Goal: Information Seeking & Learning: Find specific fact

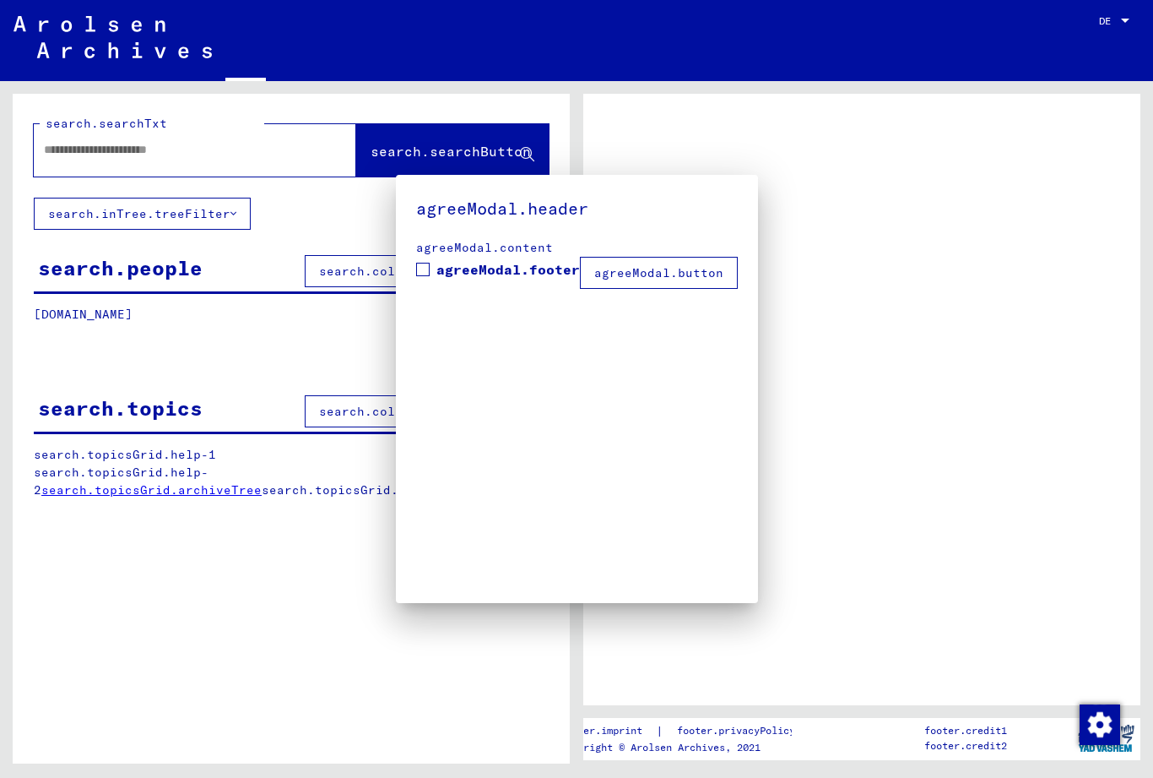
click at [86, 149] on div at bounding box center [576, 389] width 1153 height 778
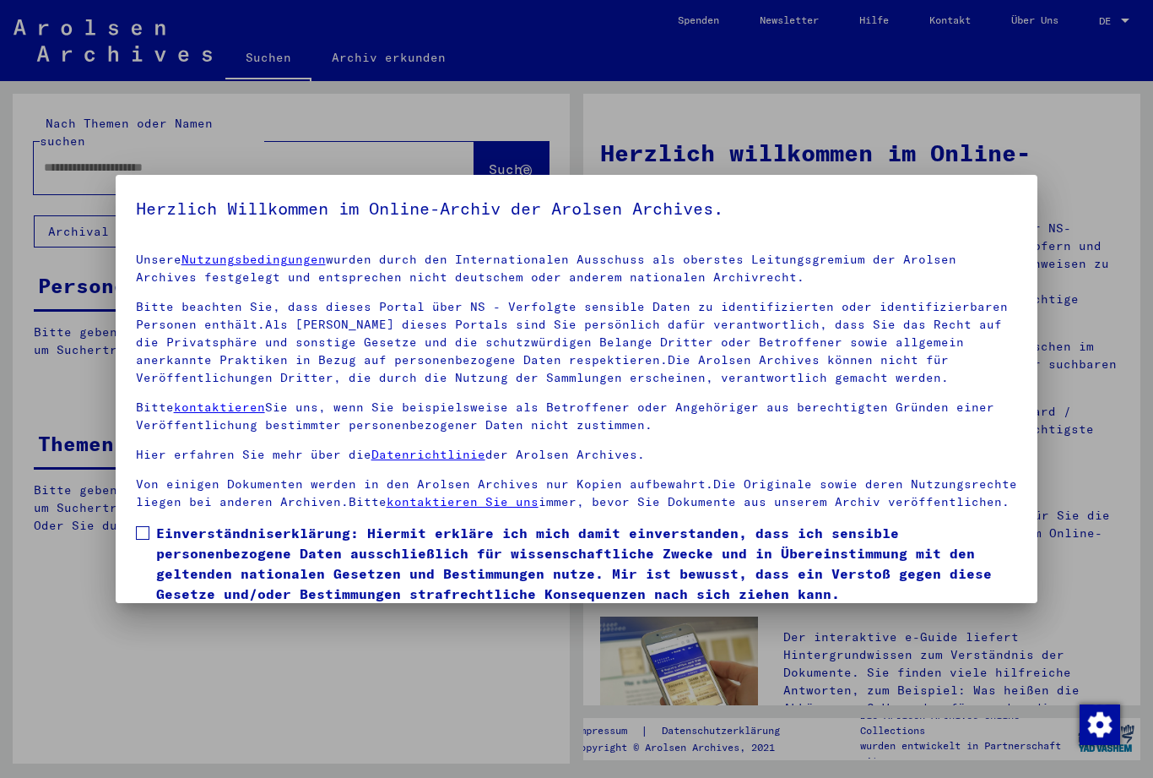
click at [138, 542] on label "Einverständniserklärung: Hiermit erkläre ich mich damit einverstanden, dass ich…" at bounding box center [577, 563] width 882 height 81
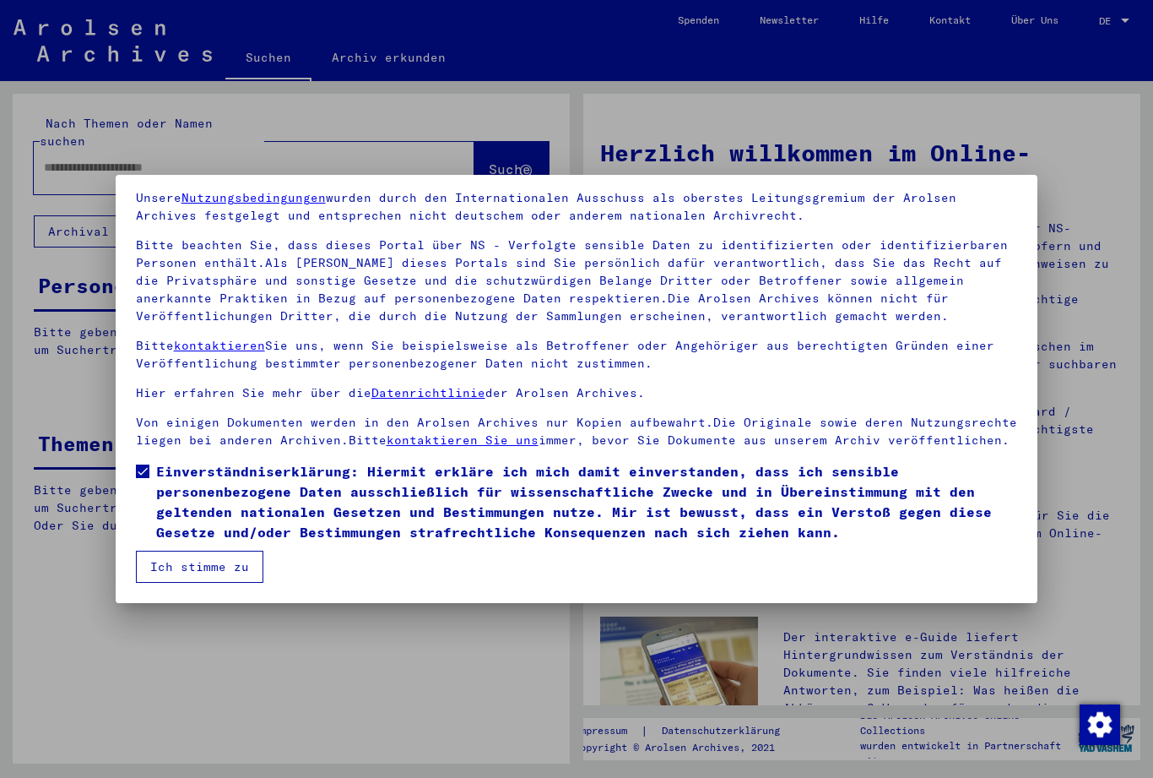
scroll to position [62, 0]
click at [187, 574] on button "Ich stimme zu" at bounding box center [199, 567] width 127 height 32
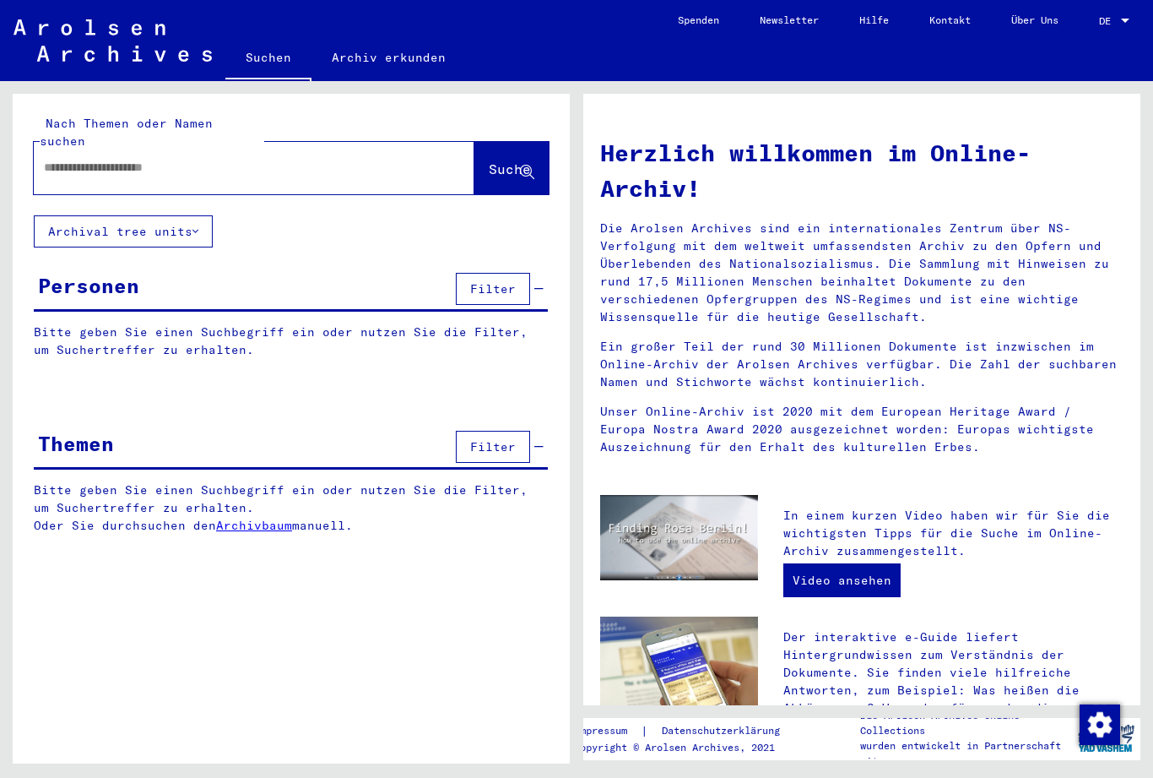
click at [84, 159] on input "text" at bounding box center [234, 168] width 380 height 18
type input "**********"
click at [489, 160] on span "Suche" at bounding box center [510, 168] width 42 height 17
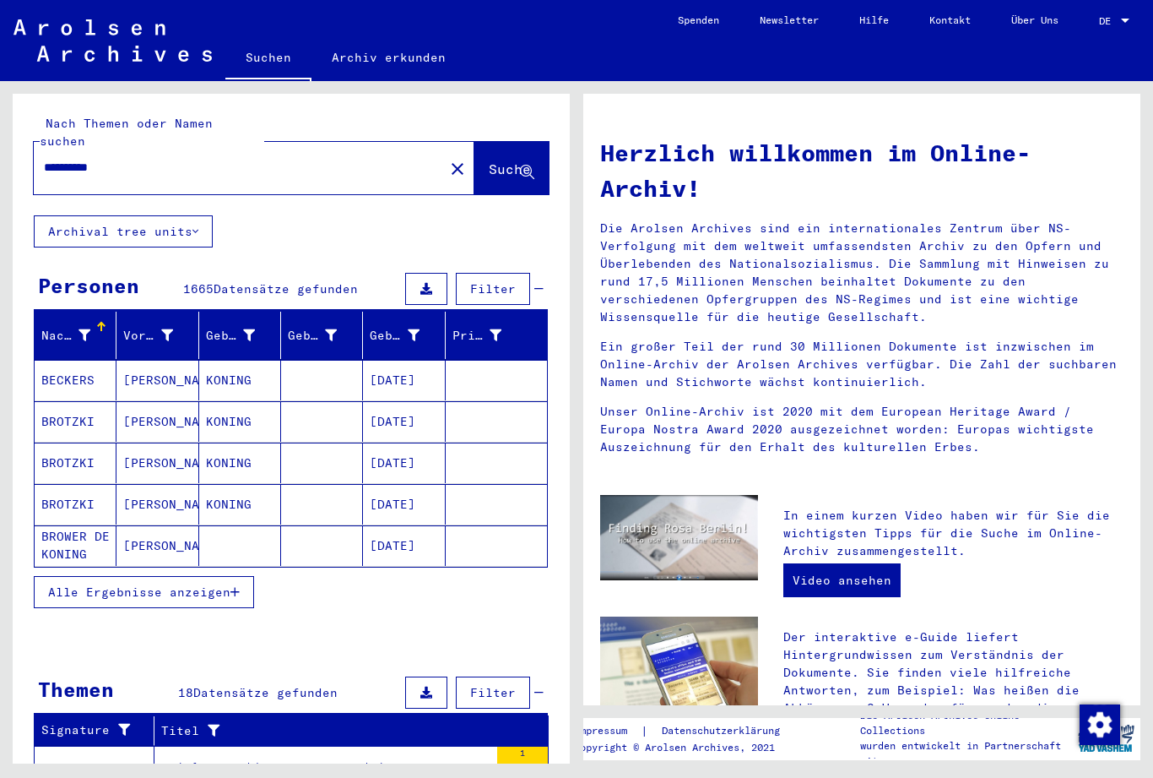
click at [233, 586] on icon "button" at bounding box center [235, 592] width 9 height 12
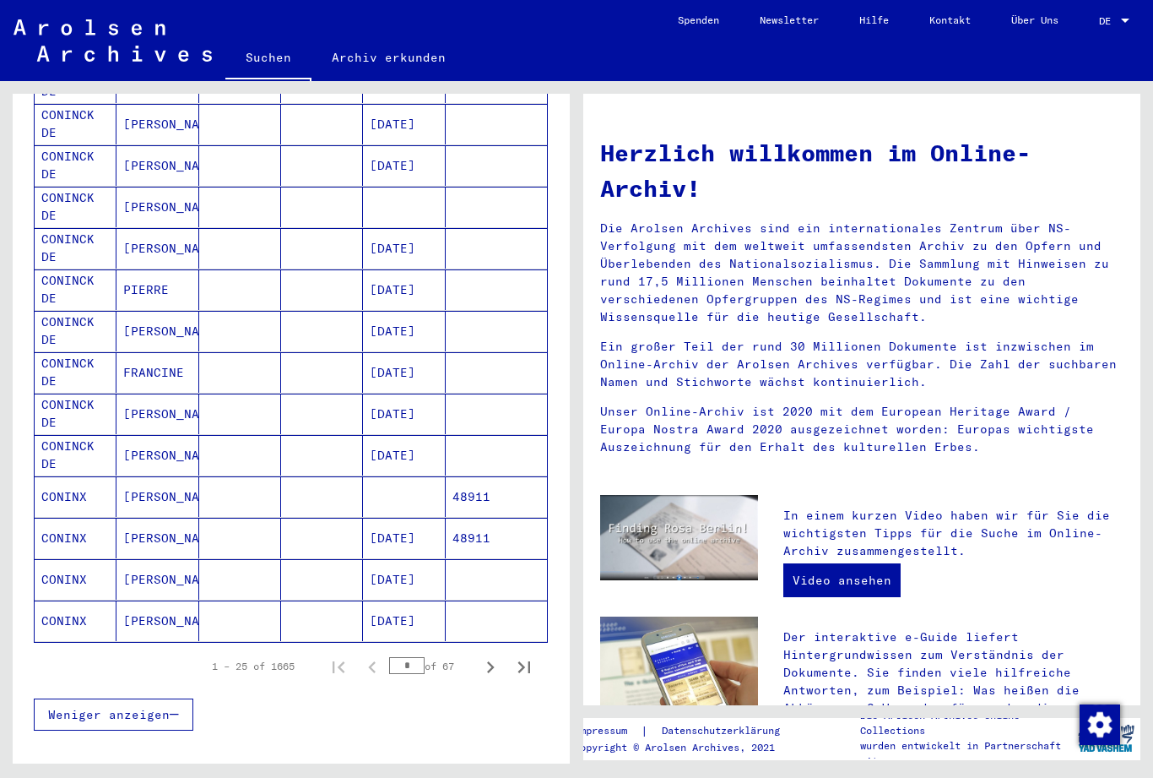
scroll to position [761, 0]
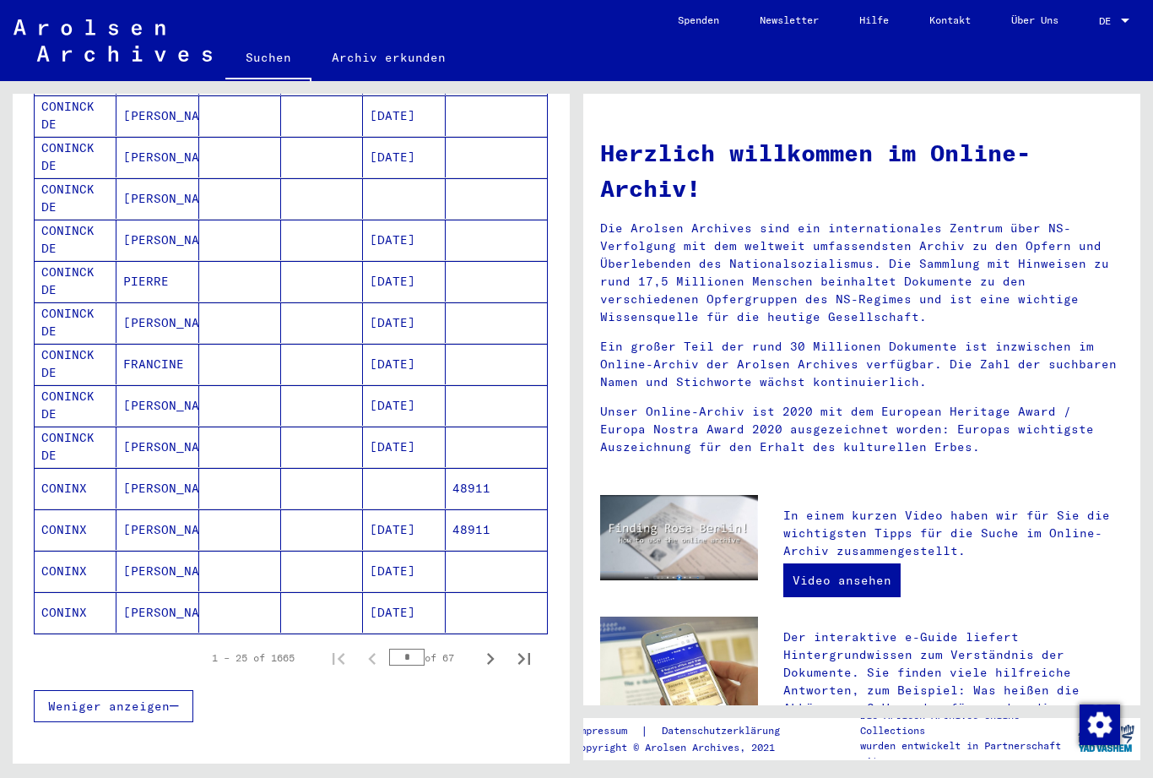
click at [494, 647] on icon "Next page" at bounding box center [491, 659] width 24 height 24
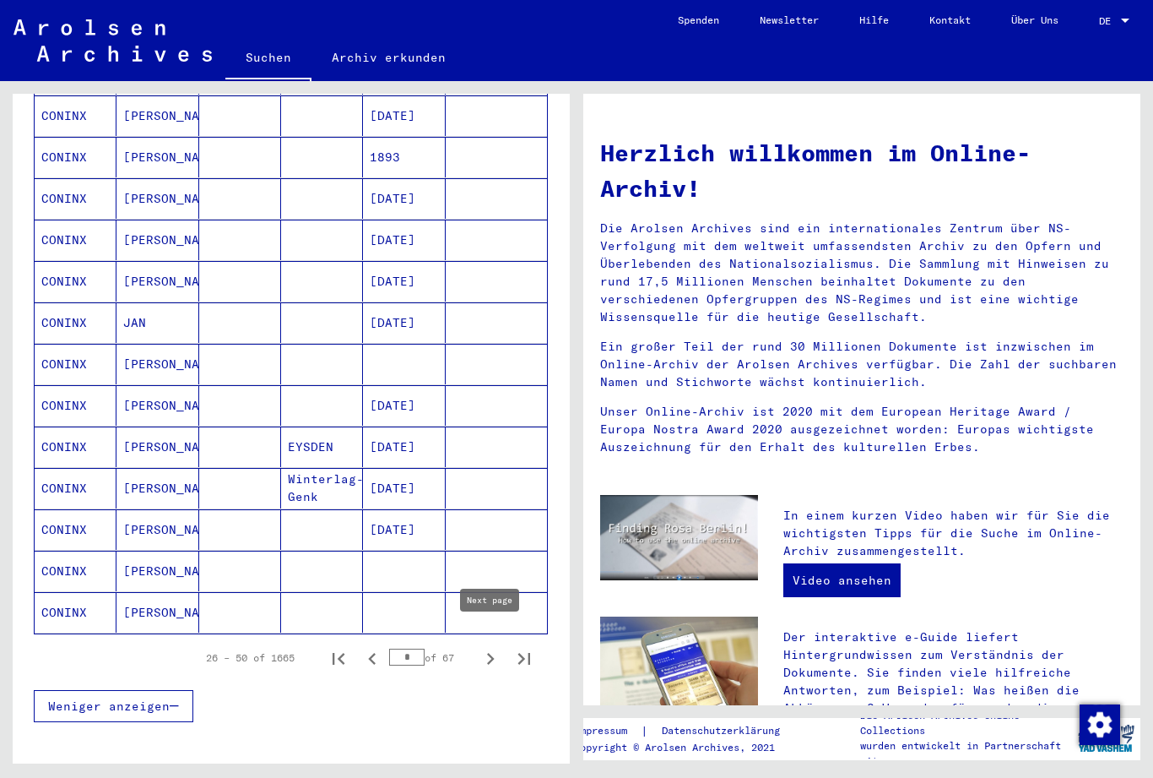
click at [38, 599] on mat-cell "CONINX" at bounding box center [76, 612] width 82 height 41
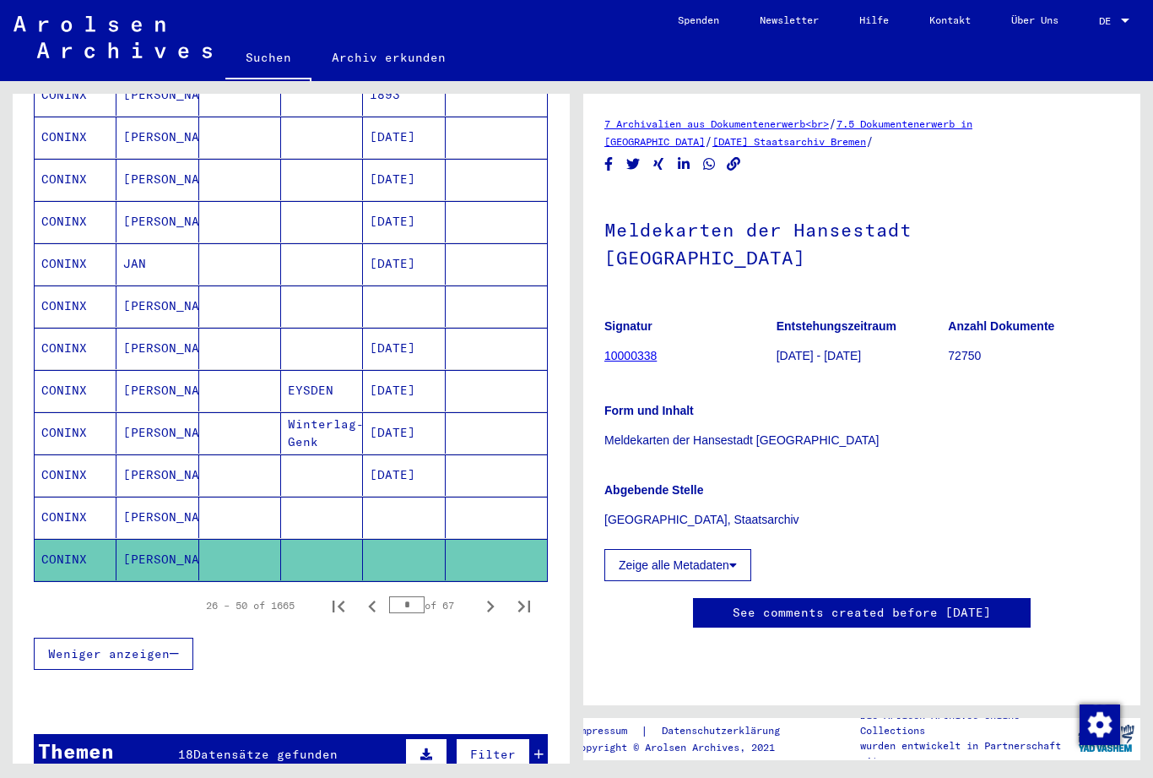
scroll to position [860, 0]
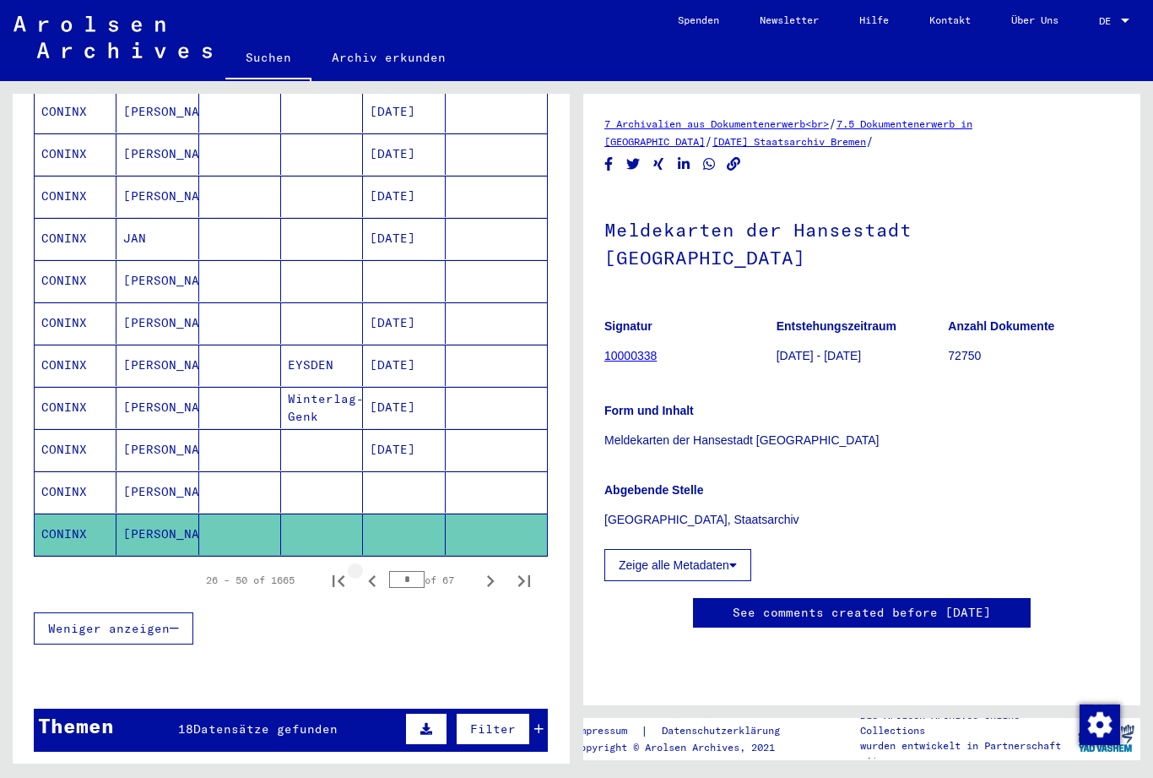
click at [377, 569] on icon "Previous page" at bounding box center [373, 581] width 24 height 24
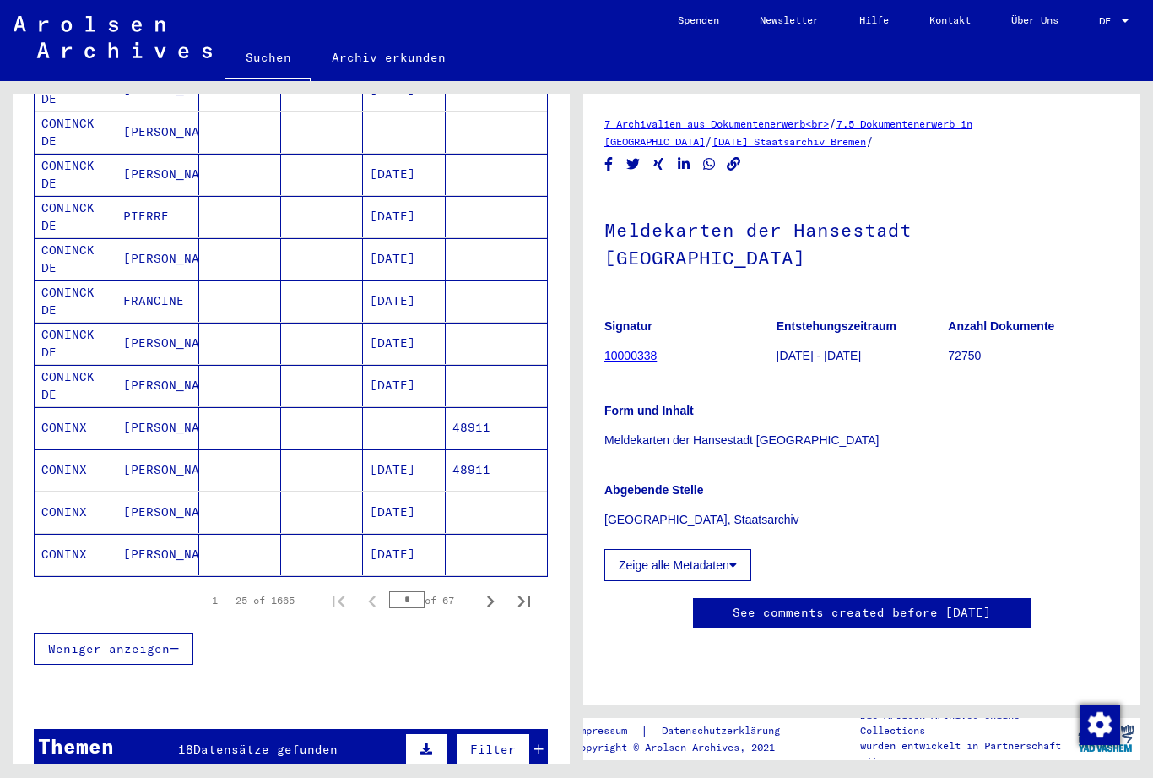
scroll to position [840, 0]
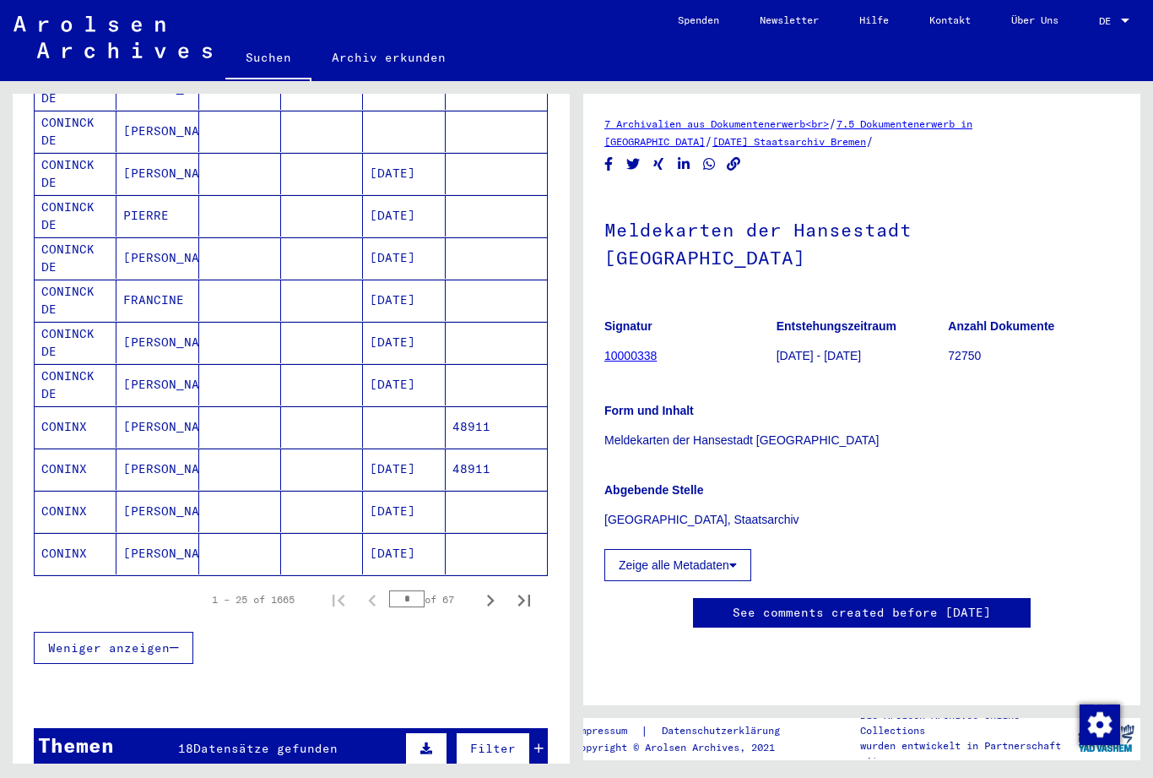
click at [493, 594] on icon "Next page" at bounding box center [491, 600] width 8 height 12
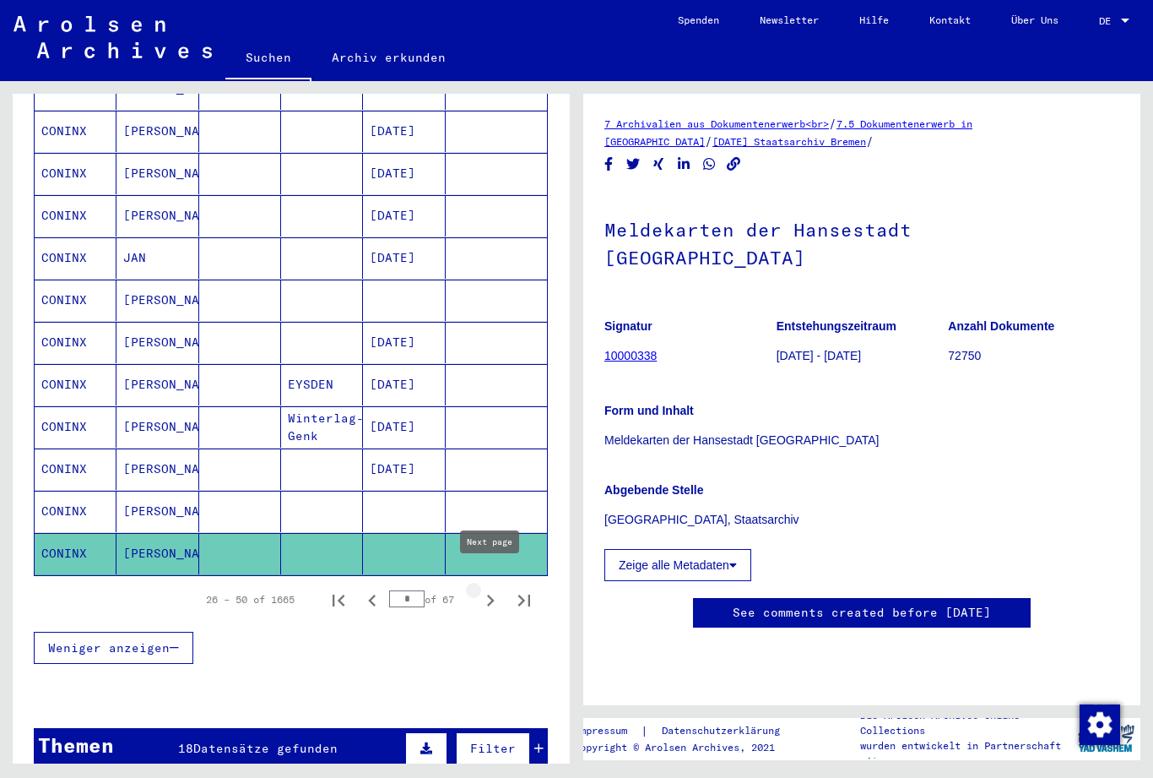
click at [491, 594] on icon "Next page" at bounding box center [491, 600] width 8 height 12
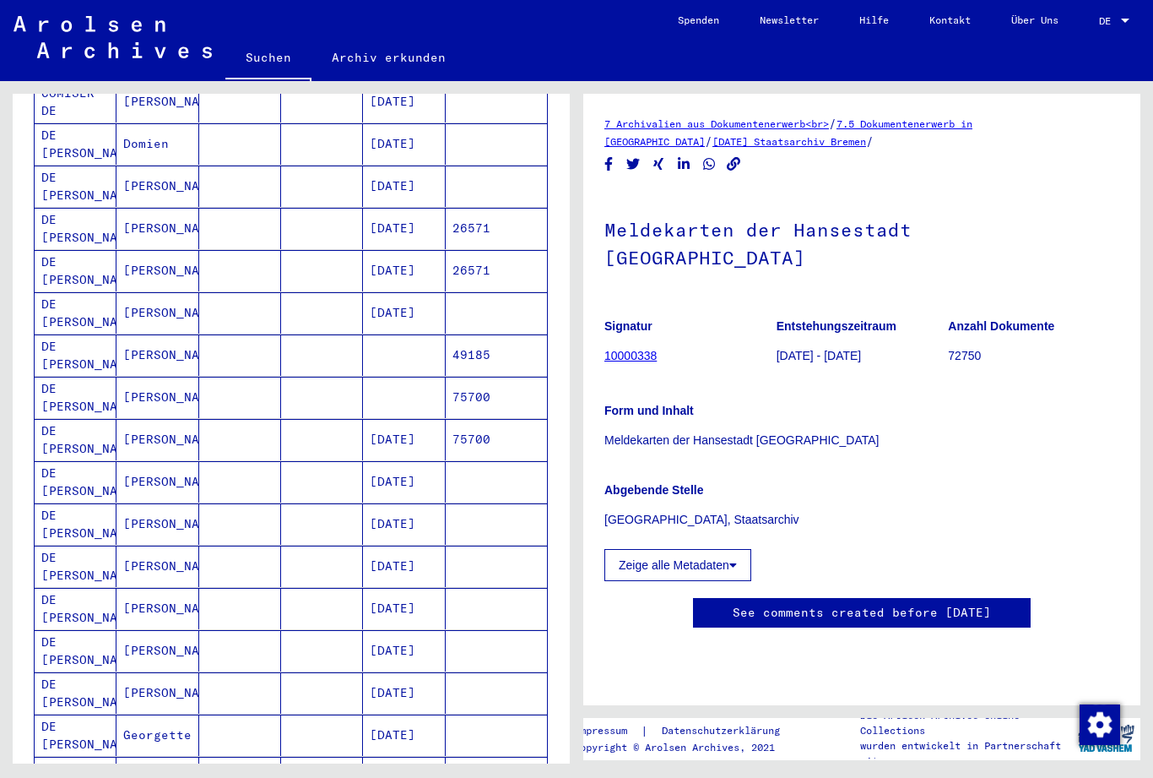
scroll to position [445, 0]
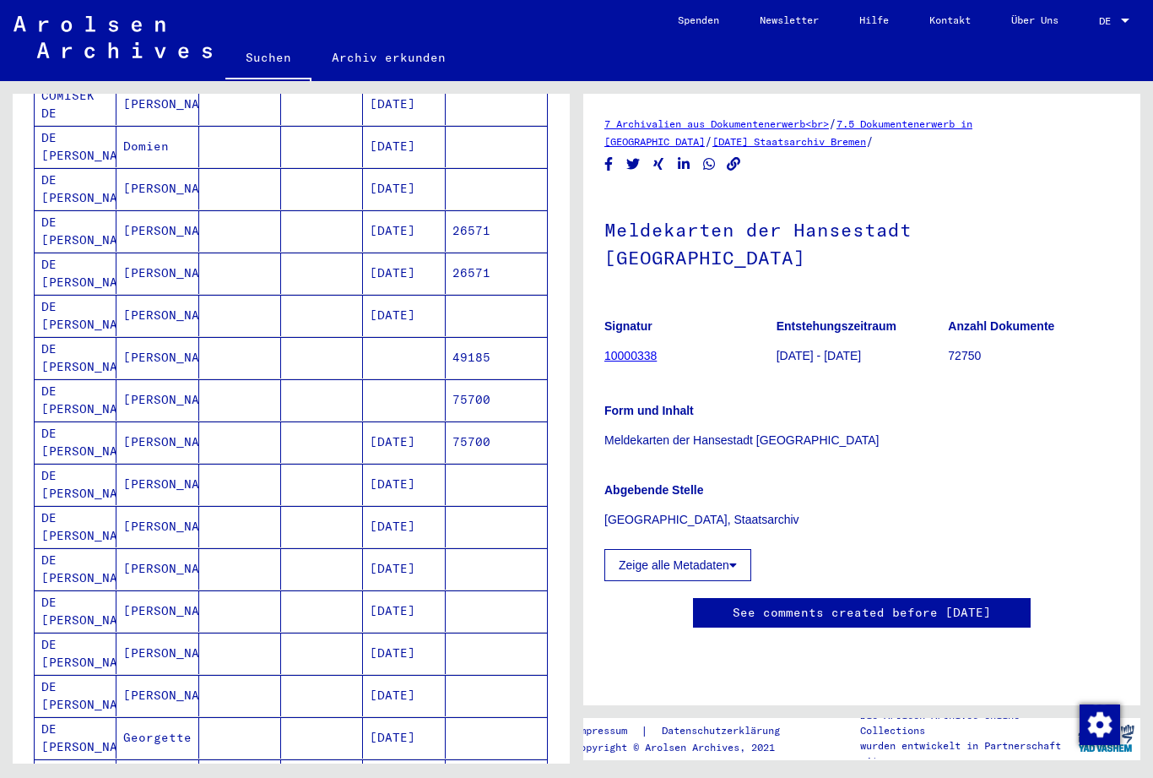
click at [152, 346] on mat-cell "[PERSON_NAME]" at bounding box center [158, 357] width 82 height 41
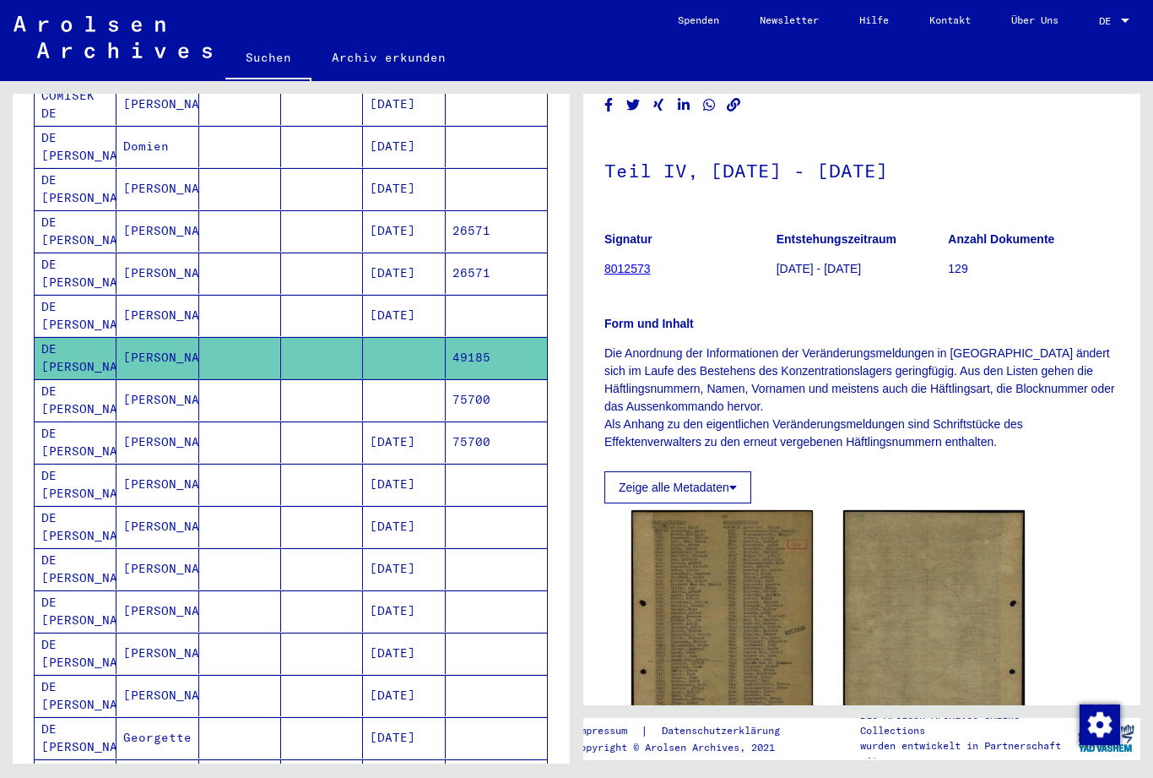
click at [763, 625] on img at bounding box center [723, 635] width 182 height 251
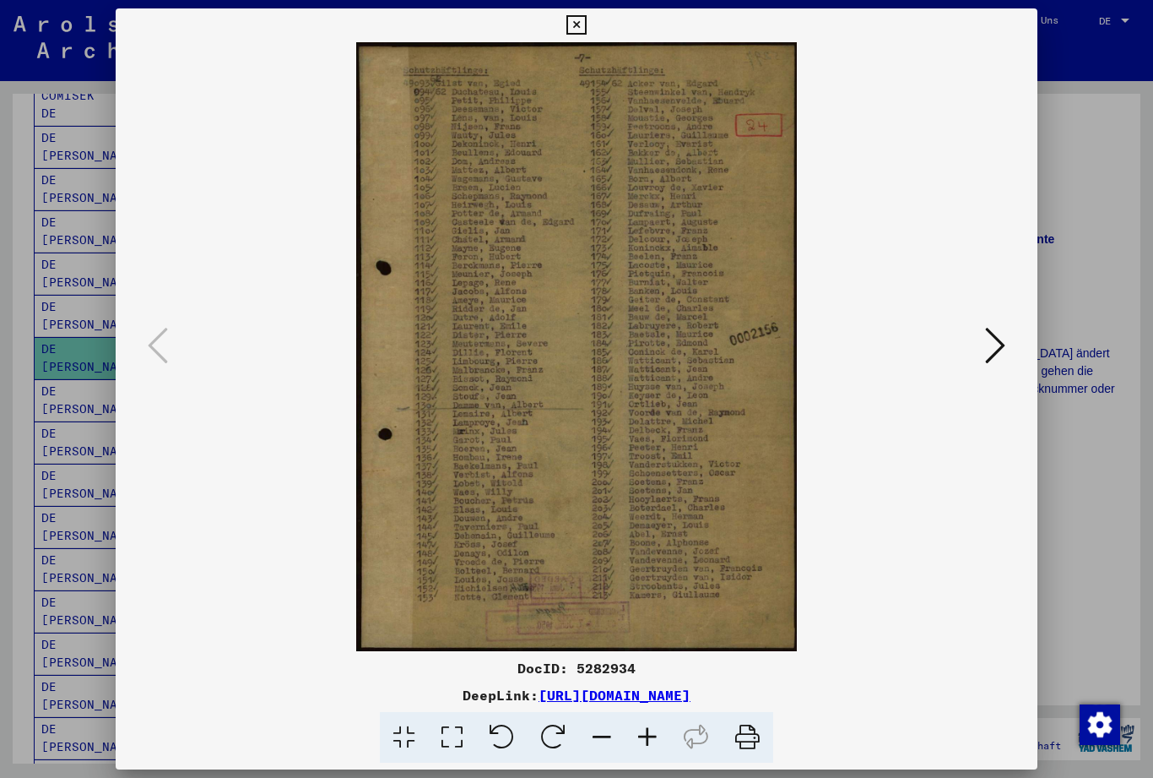
click at [591, 28] on button at bounding box center [576, 25] width 30 height 34
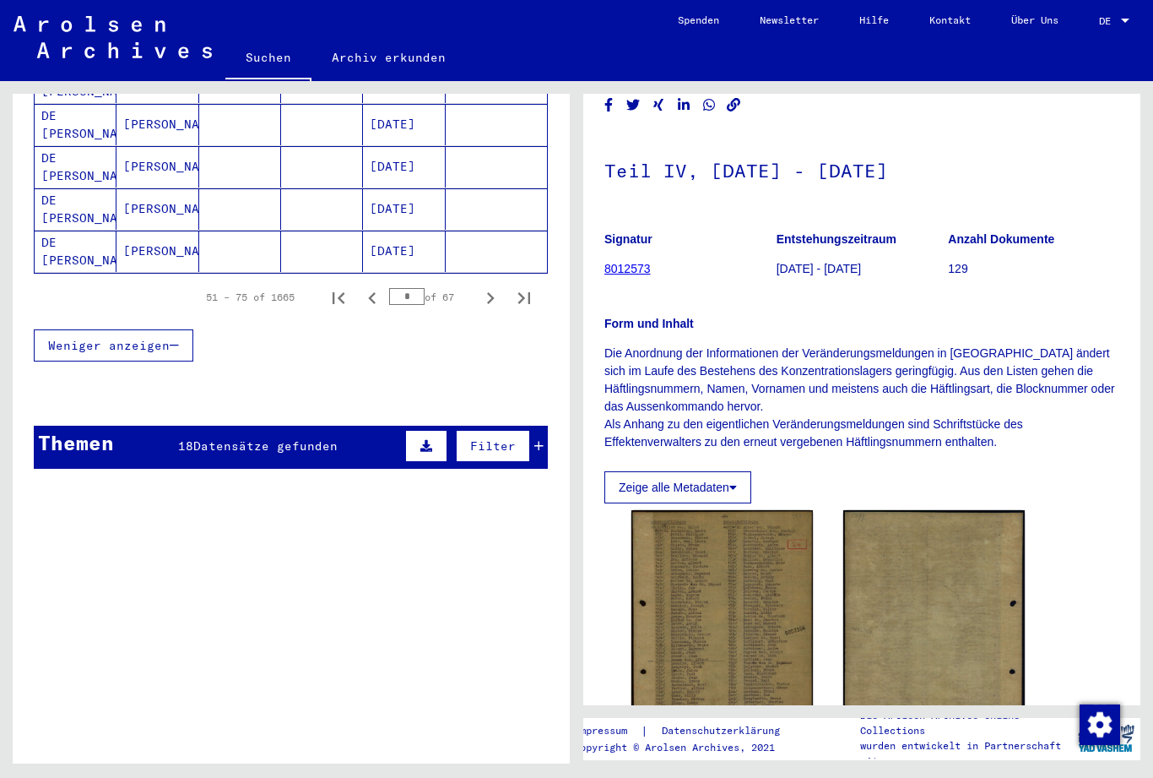
scroll to position [1104, 0]
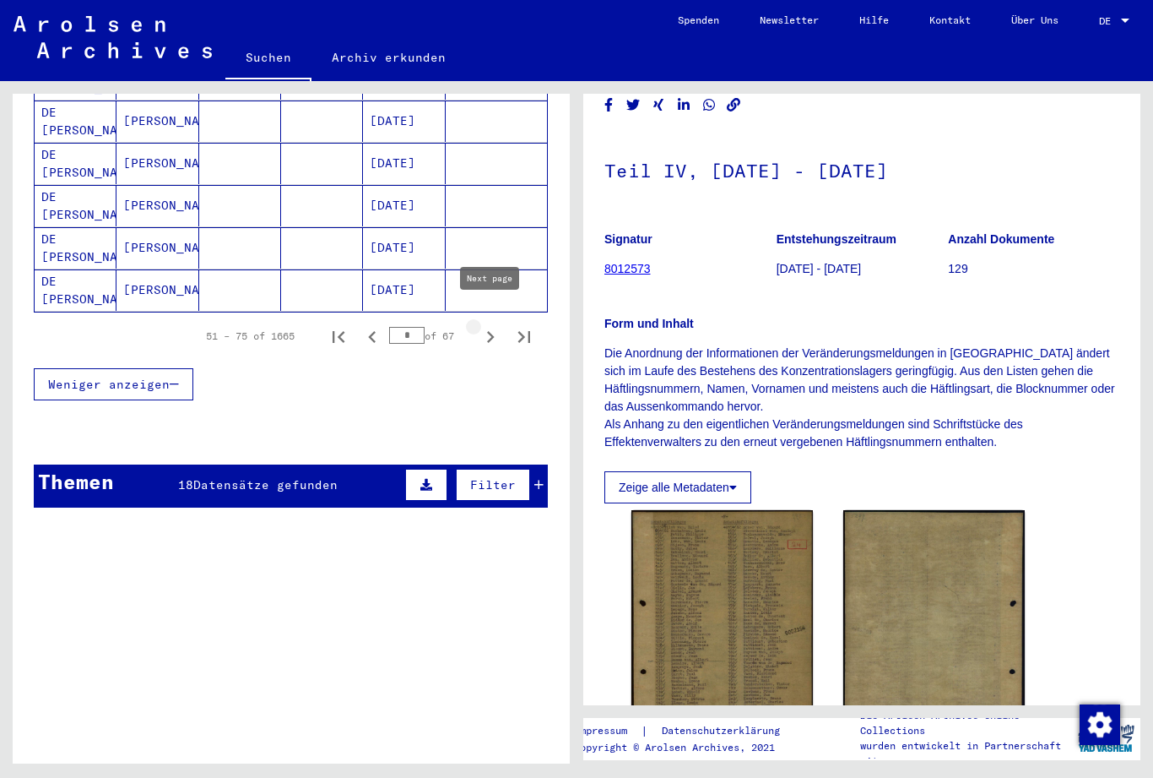
click at [494, 325] on icon "Next page" at bounding box center [491, 337] width 24 height 24
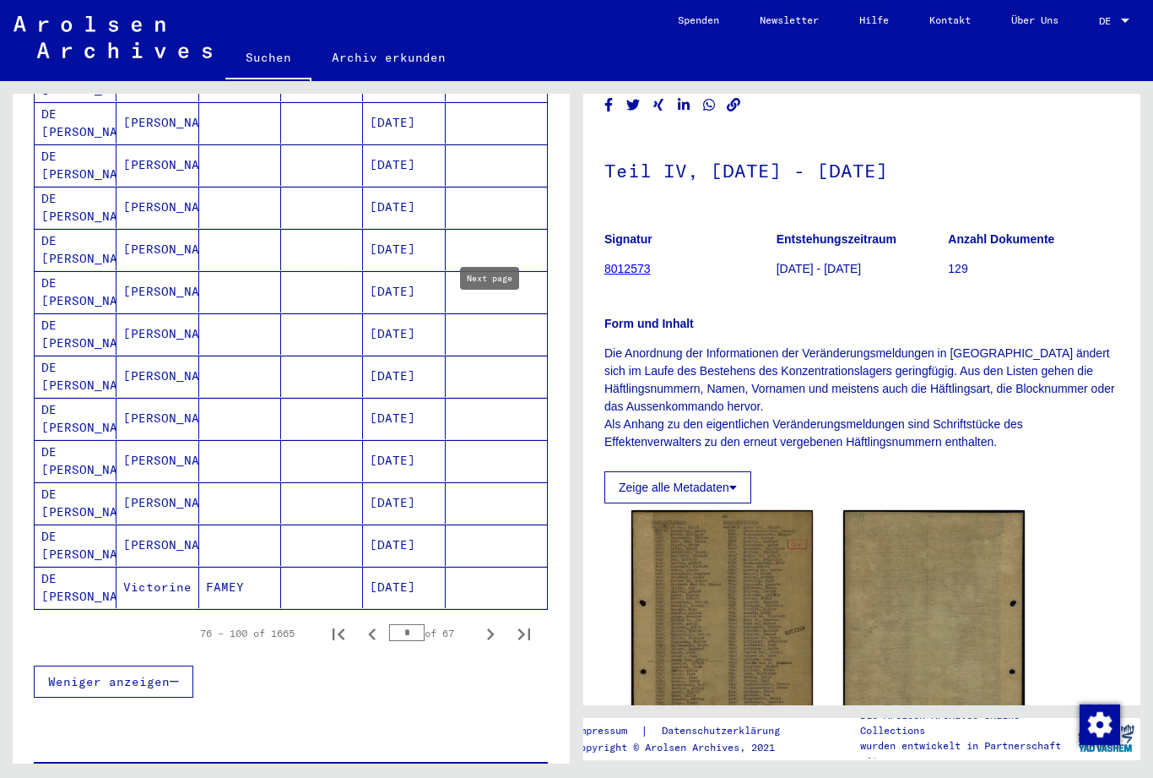
scroll to position [806, 0]
click at [495, 623] on icon "Next page" at bounding box center [491, 634] width 24 height 24
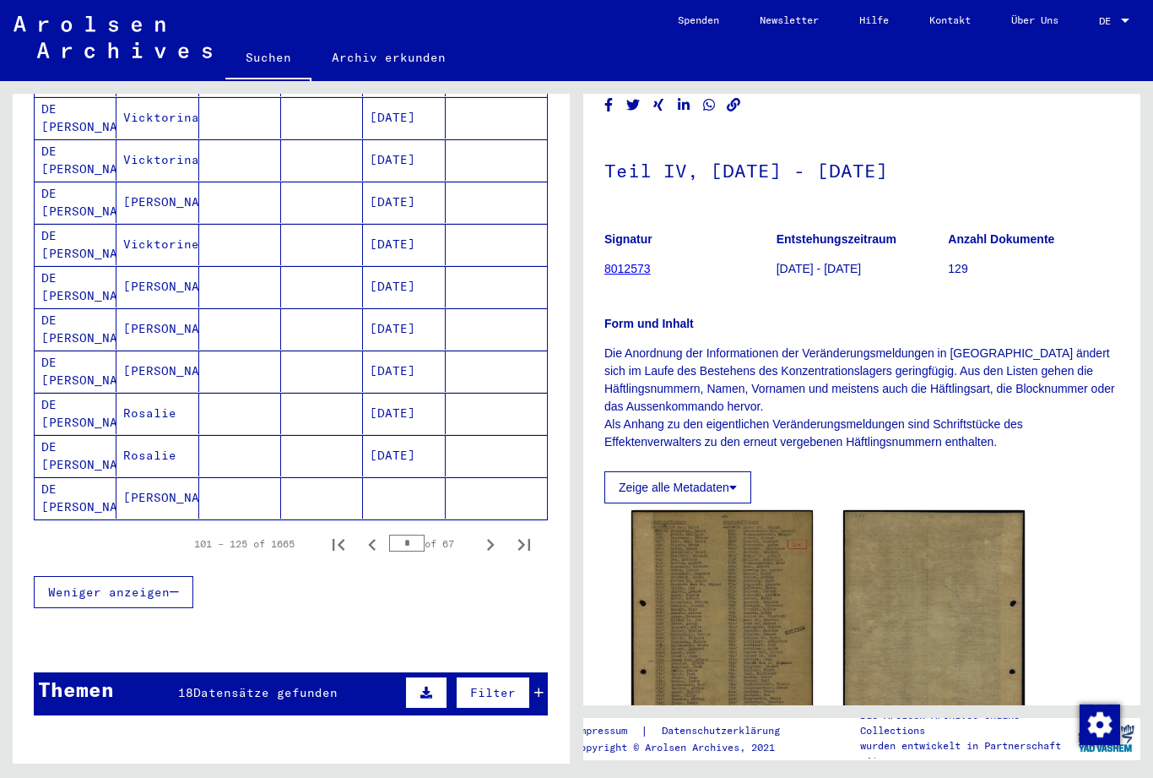
scroll to position [897, 0]
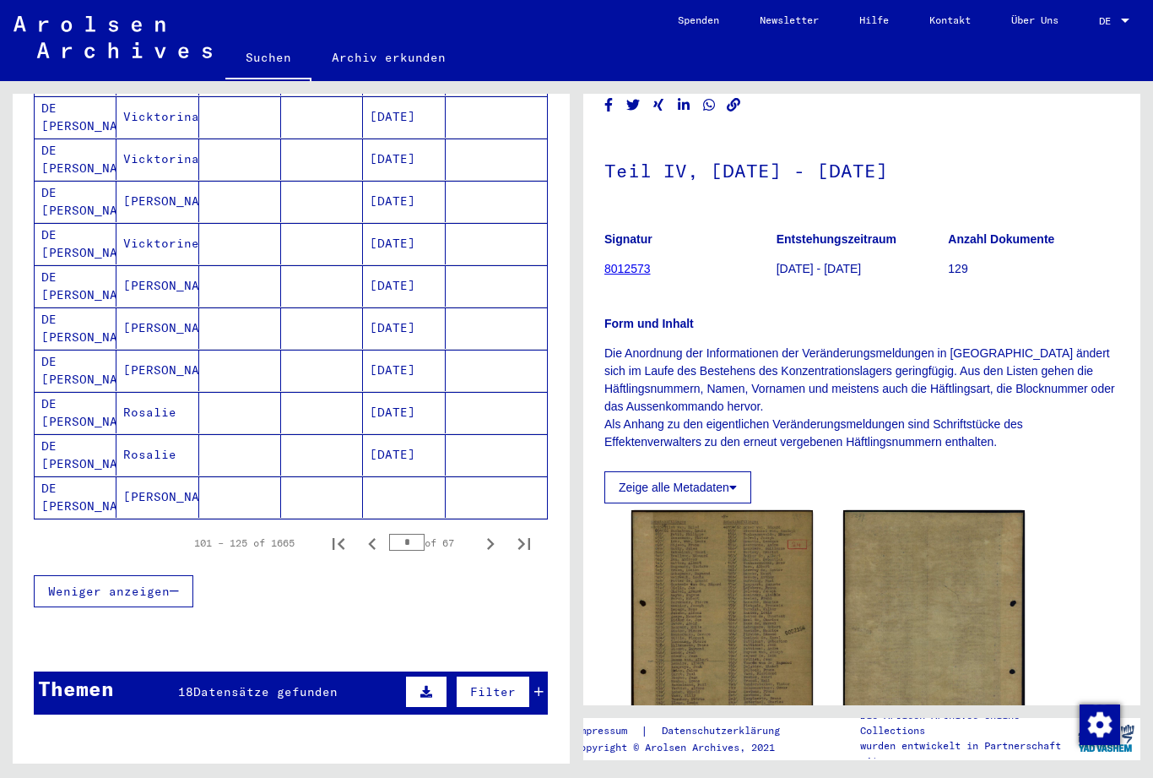
click at [497, 532] on icon "Next page" at bounding box center [491, 544] width 24 height 24
type input "*"
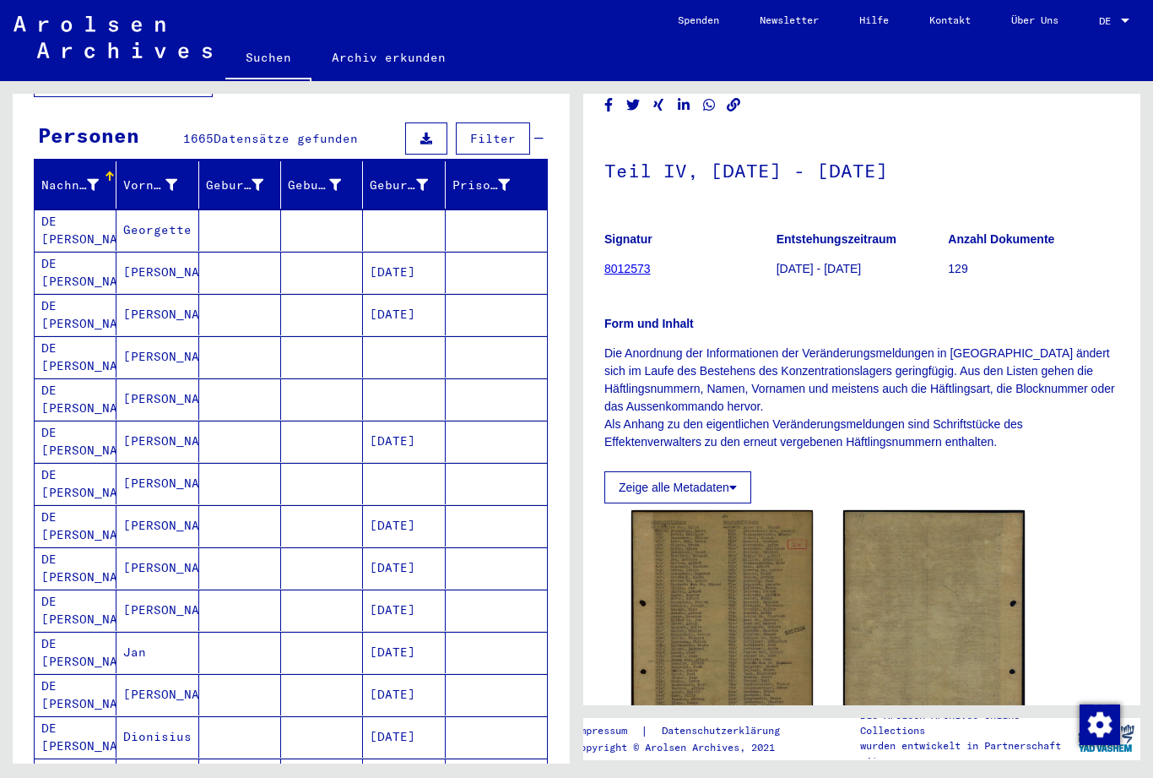
scroll to position [147, 0]
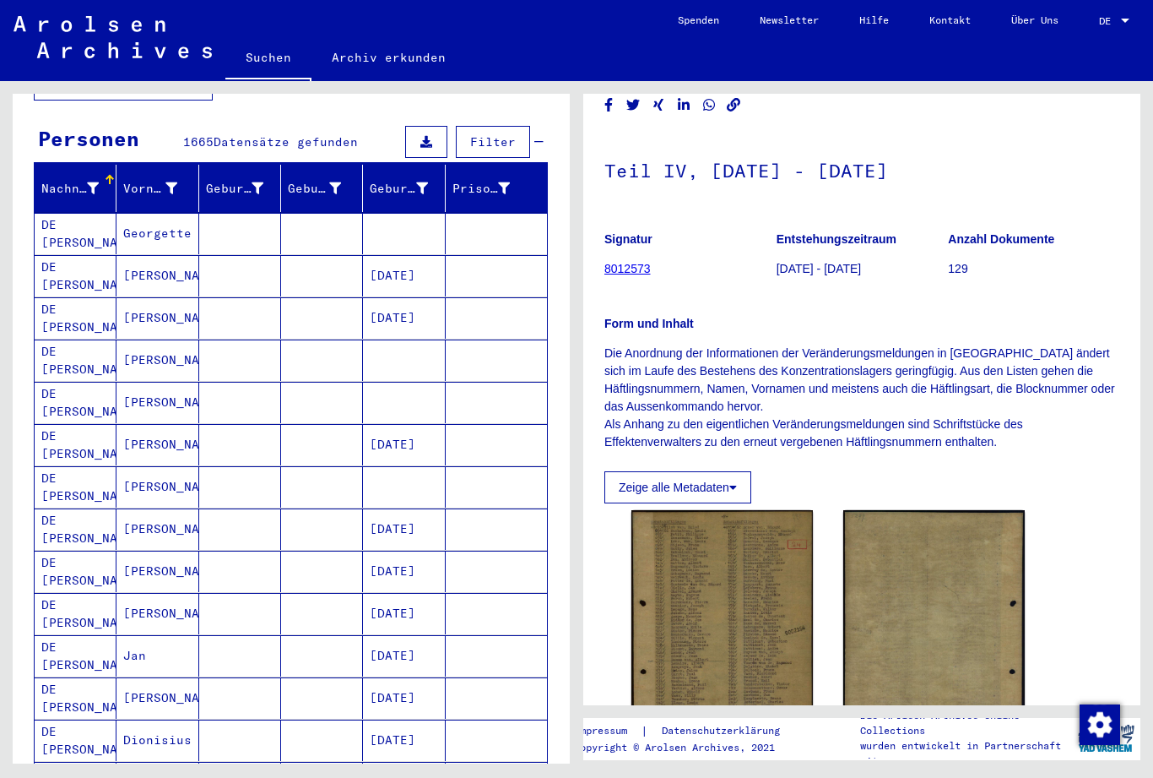
click at [169, 426] on mat-cell "[PERSON_NAME]" at bounding box center [158, 444] width 82 height 41
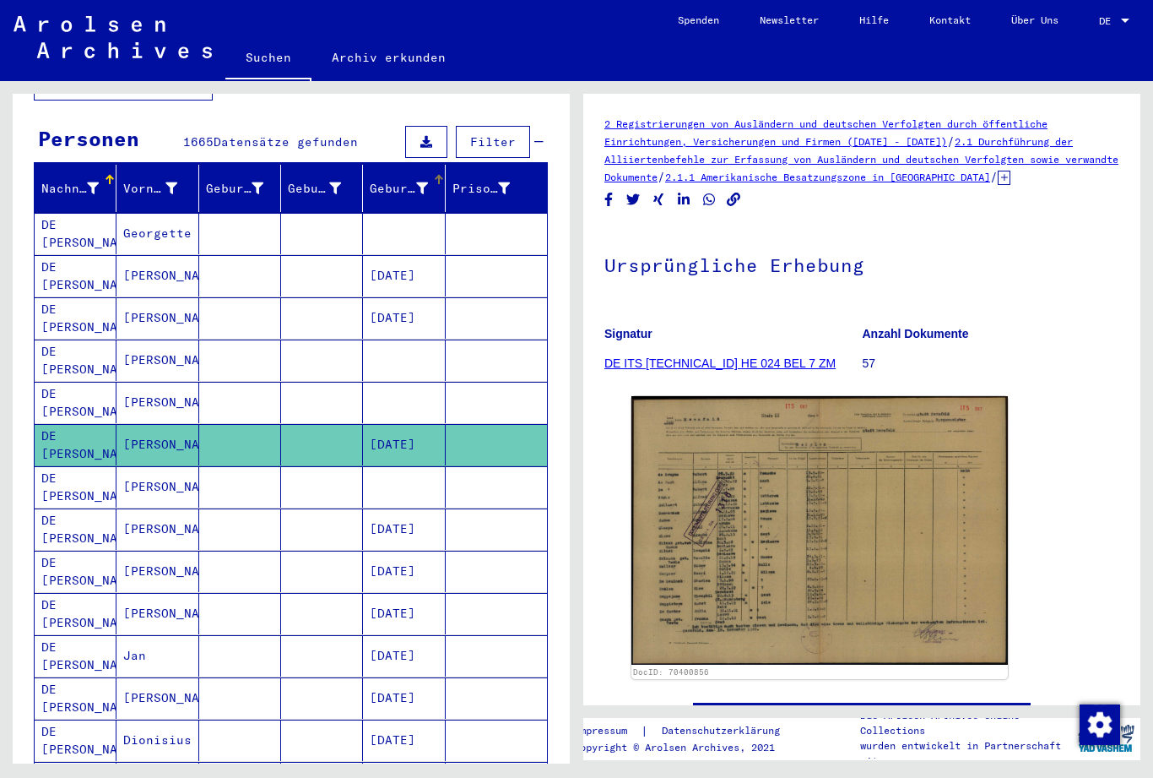
click at [416, 182] on icon at bounding box center [422, 188] width 12 height 12
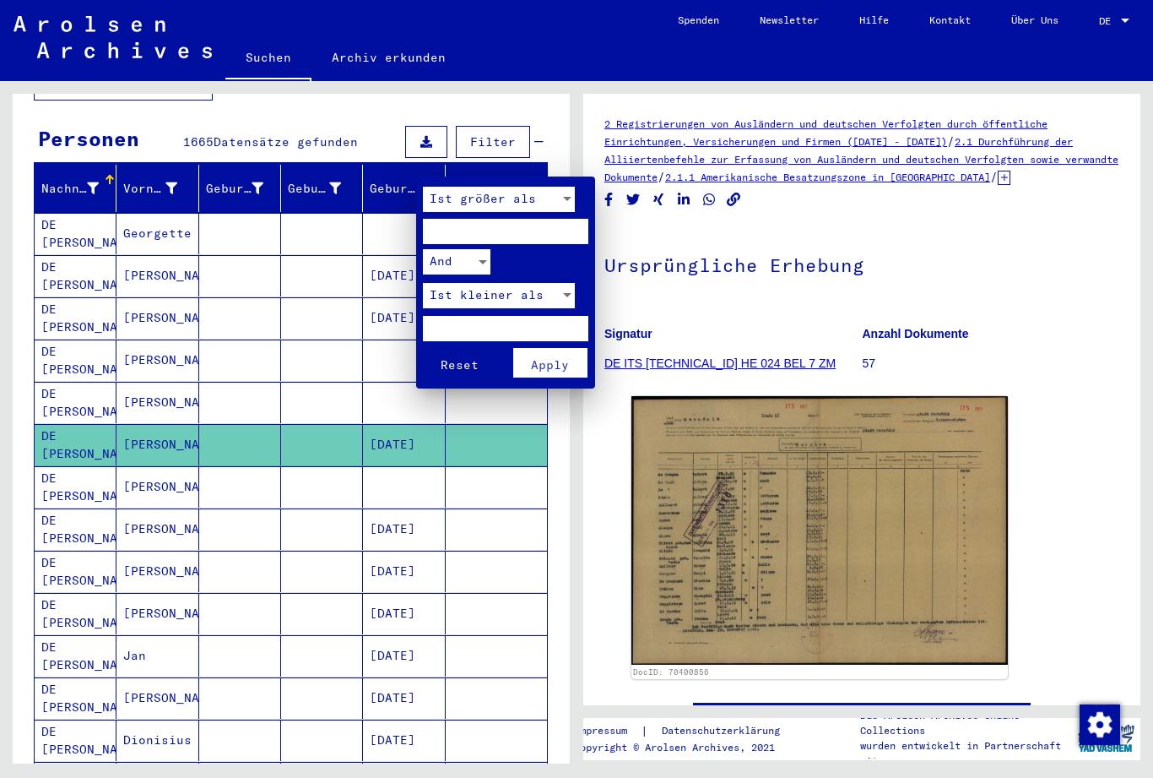
click at [464, 233] on input "number" at bounding box center [505, 231] width 165 height 25
type input "****"
click at [472, 327] on input "number" at bounding box center [505, 328] width 165 height 25
type input "****"
click at [567, 361] on span "Apply" at bounding box center [550, 364] width 38 height 15
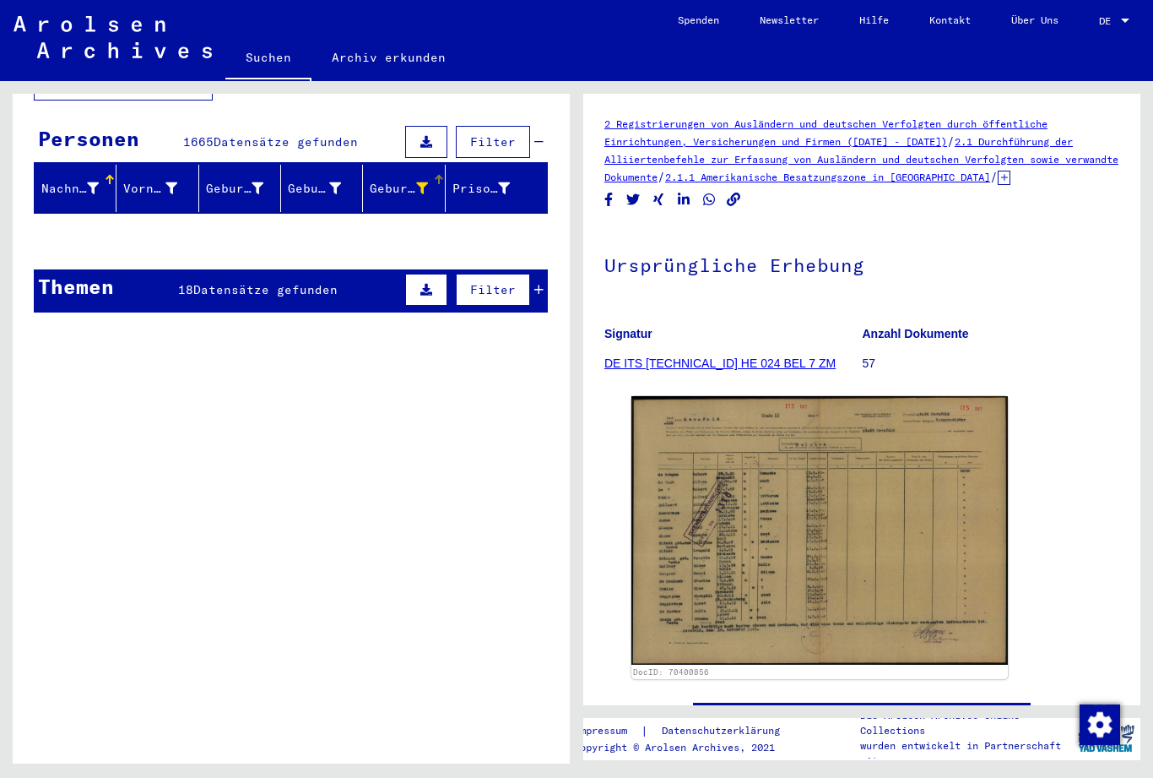
scroll to position [80, 0]
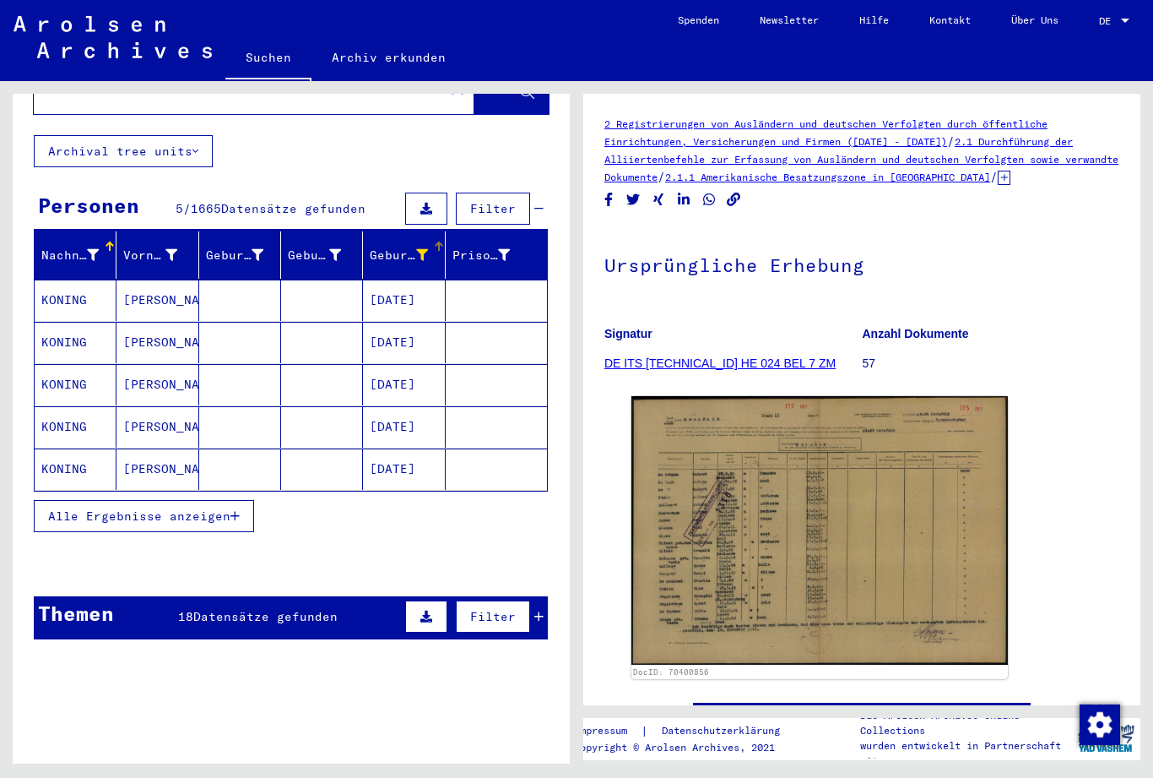
click at [240, 510] on icon "button" at bounding box center [235, 516] width 9 height 12
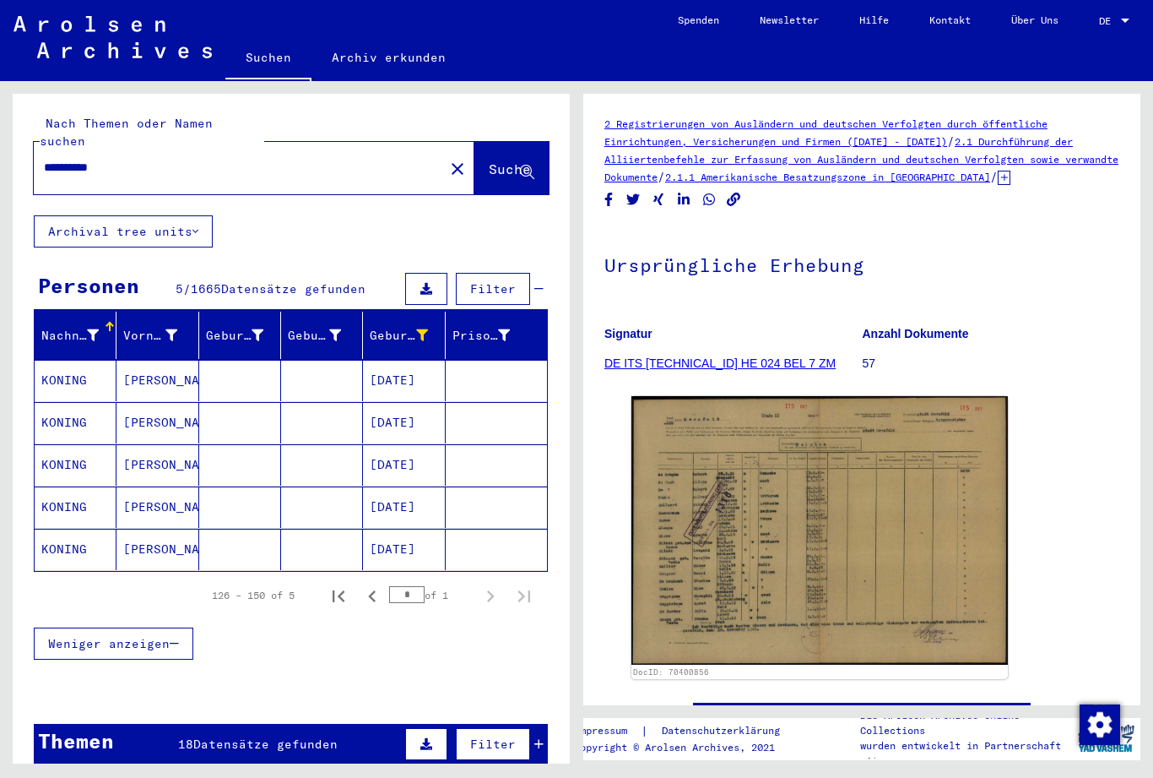
scroll to position [0, 0]
click at [67, 159] on input "**********" at bounding box center [239, 168] width 390 height 18
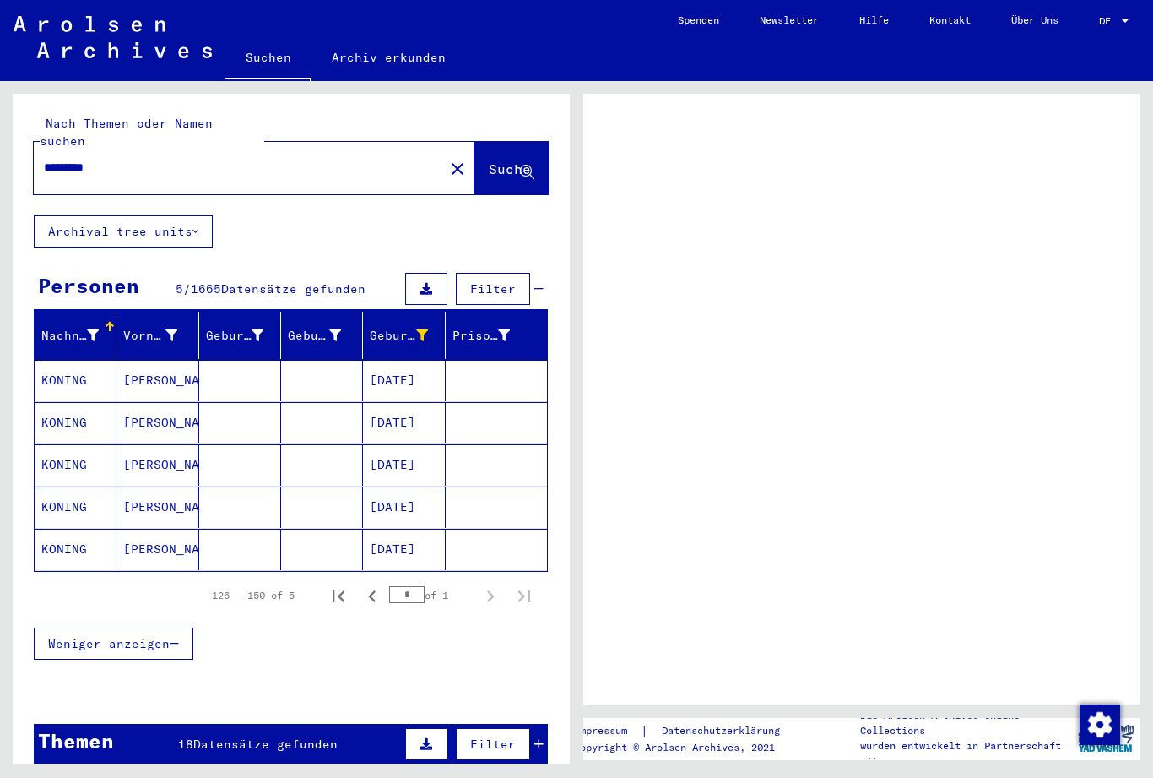
type input "*********"
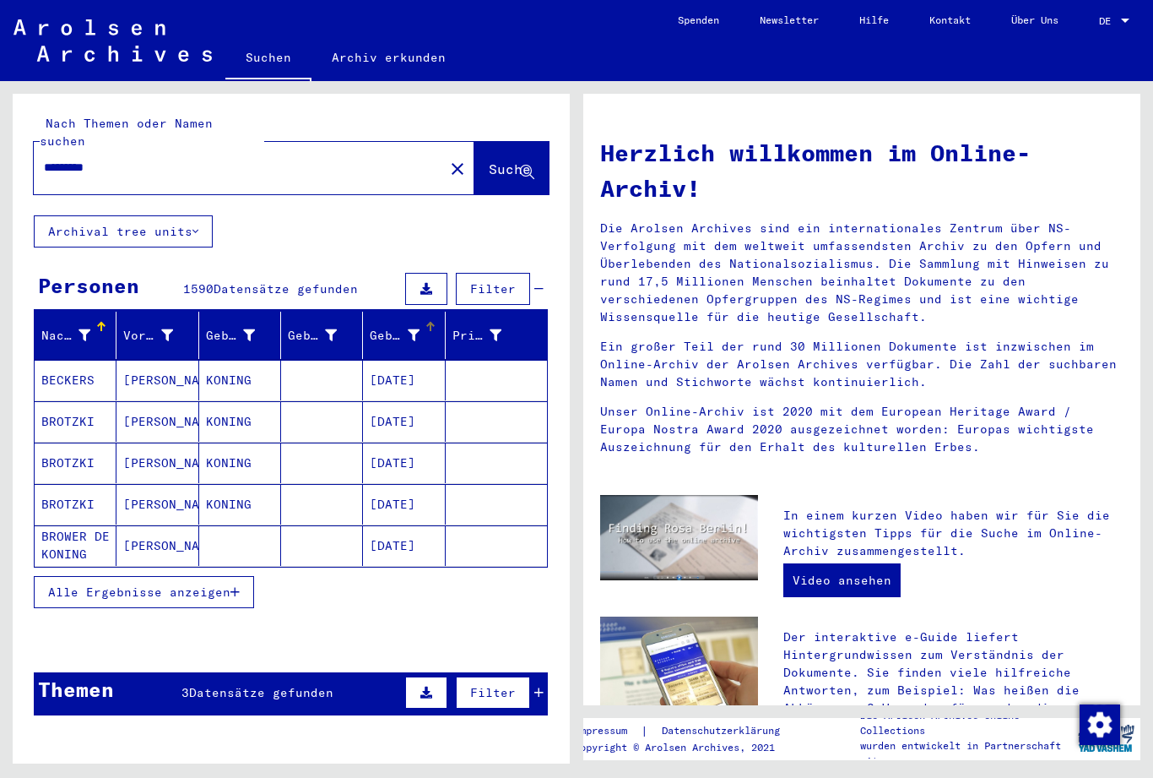
click at [418, 329] on icon at bounding box center [414, 335] width 12 height 12
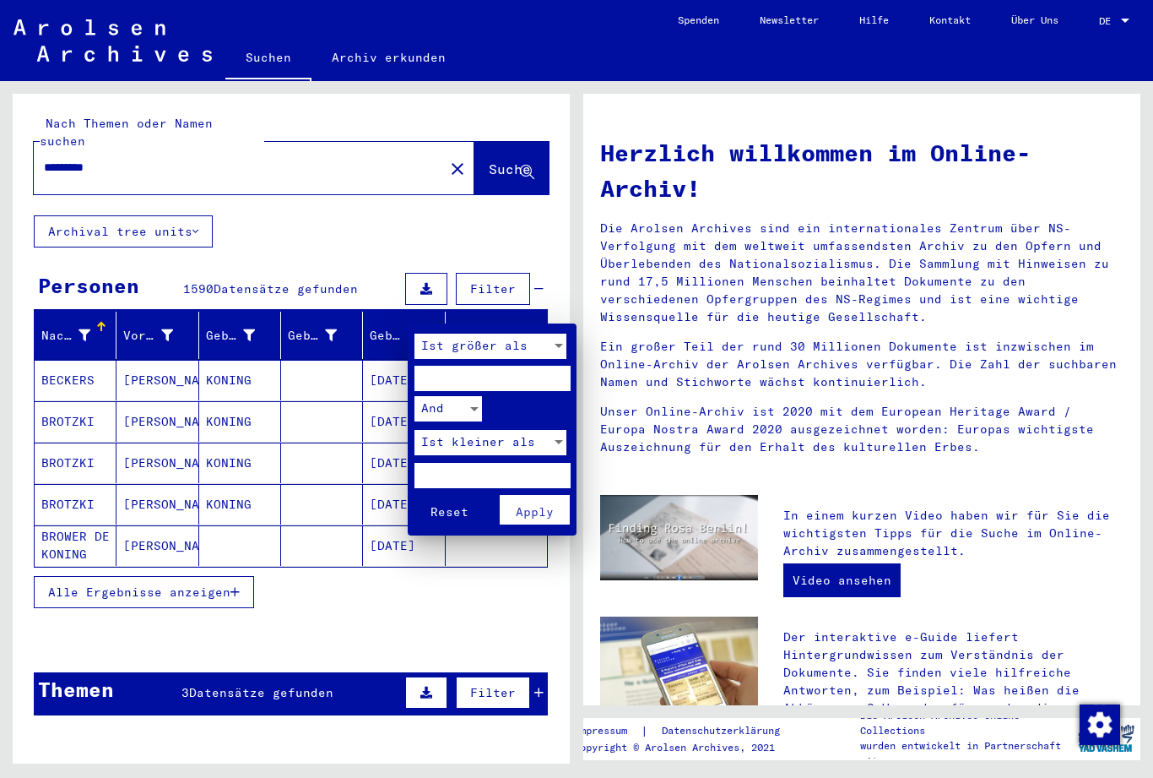
click at [456, 381] on input "number" at bounding box center [493, 378] width 156 height 25
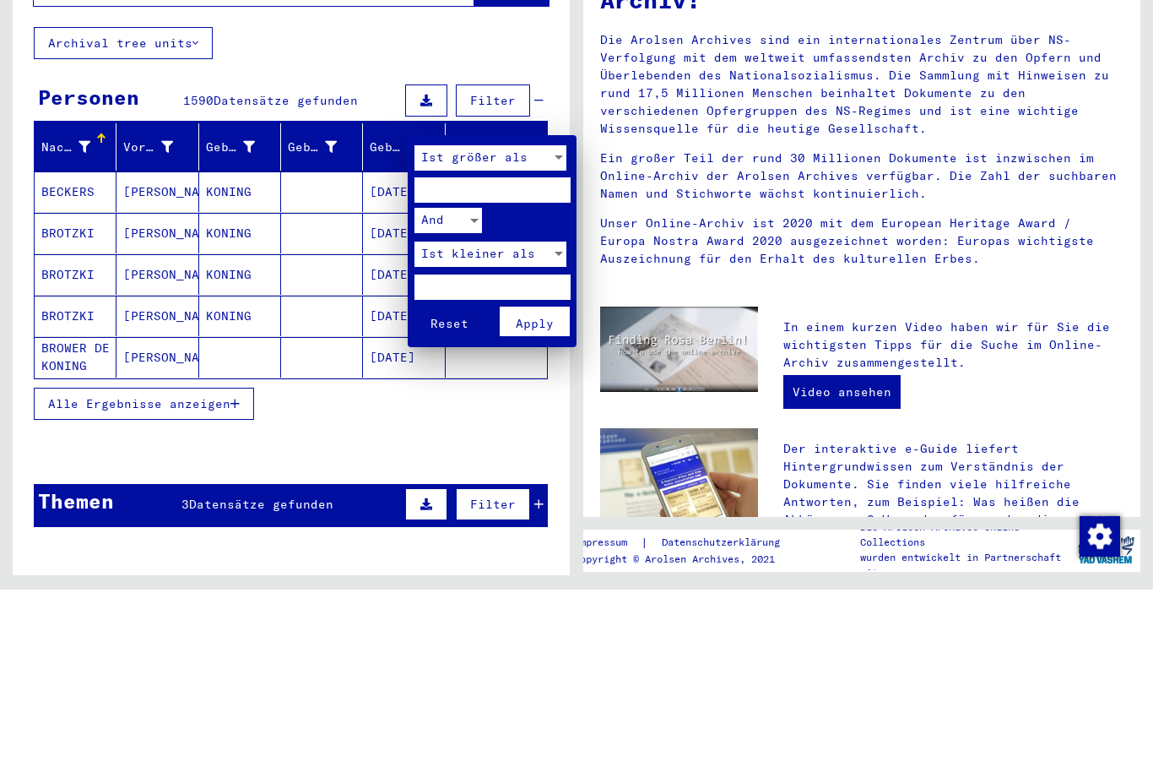
type input "****"
click at [487, 463] on input "number" at bounding box center [493, 475] width 156 height 25
type input "****"
click at [545, 504] on span "Apply" at bounding box center [535, 511] width 38 height 15
